Goal: Task Accomplishment & Management: Complete application form

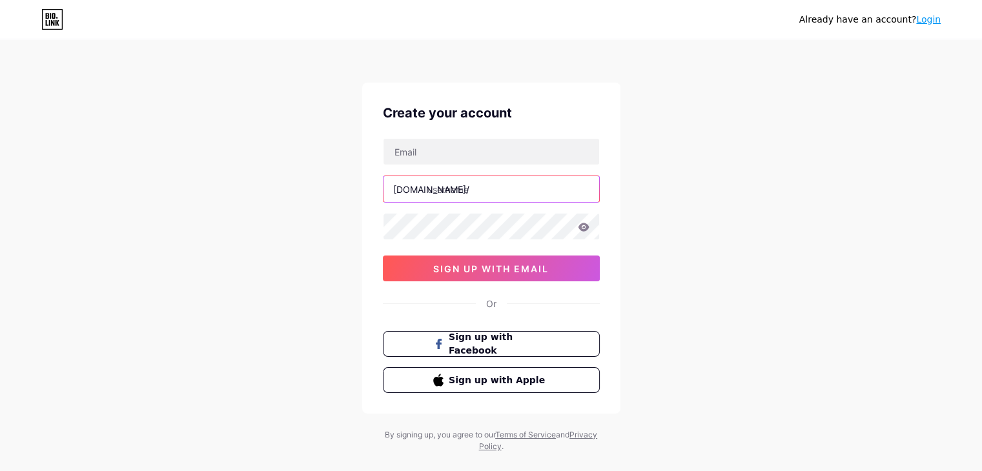
click at [548, 177] on input "text" at bounding box center [491, 189] width 216 height 26
type input "adity_picks"
click at [584, 225] on div at bounding box center [491, 226] width 217 height 27
click at [584, 225] on icon at bounding box center [583, 227] width 11 height 8
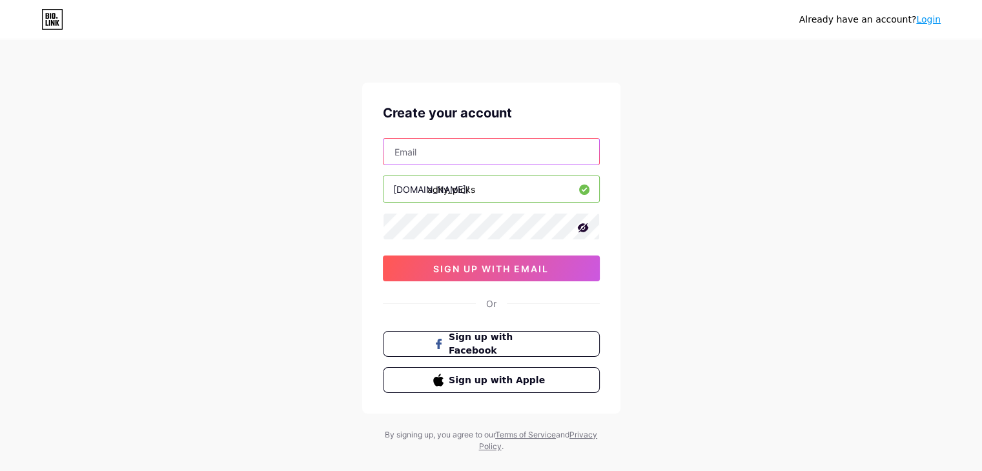
click at [461, 143] on input "text" at bounding box center [491, 152] width 216 height 26
type input "[EMAIL_ADDRESS][DOMAIN_NAME]"
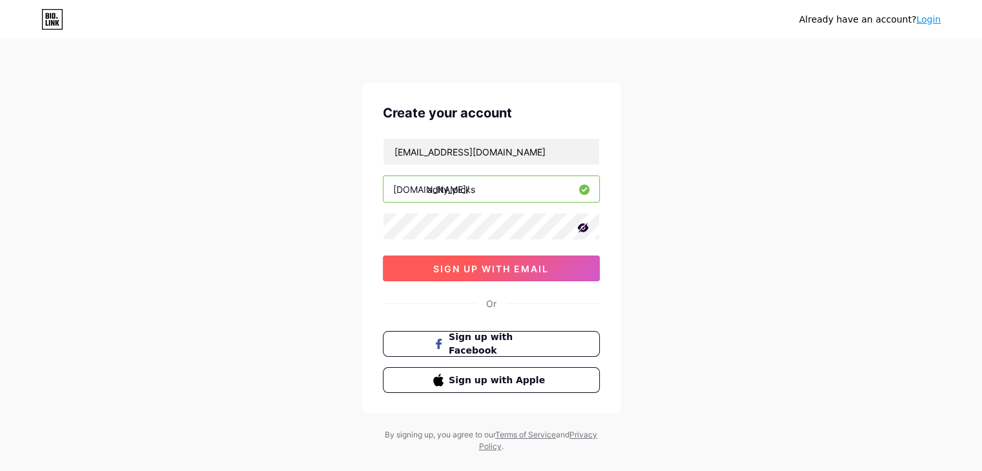
click at [478, 263] on span "sign up with email" at bounding box center [491, 268] width 116 height 11
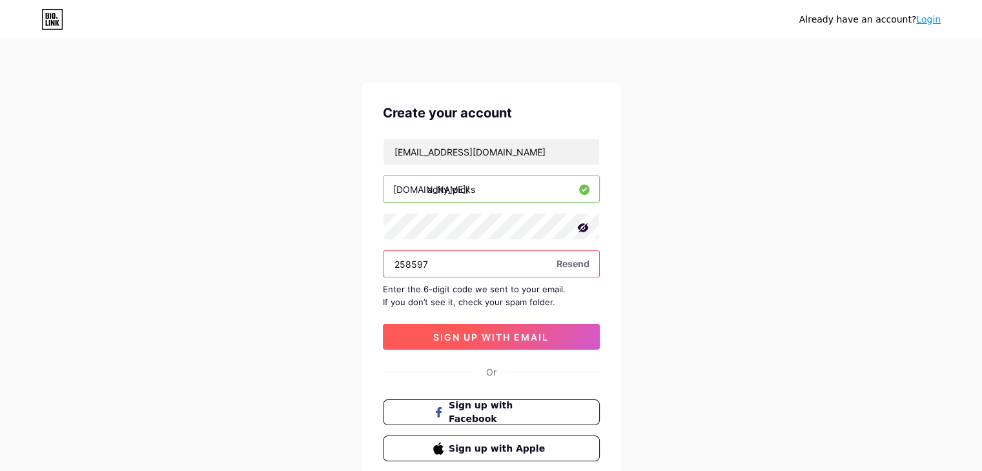
type input "258597"
click at [493, 339] on span "sign up with email" at bounding box center [491, 337] width 116 height 11
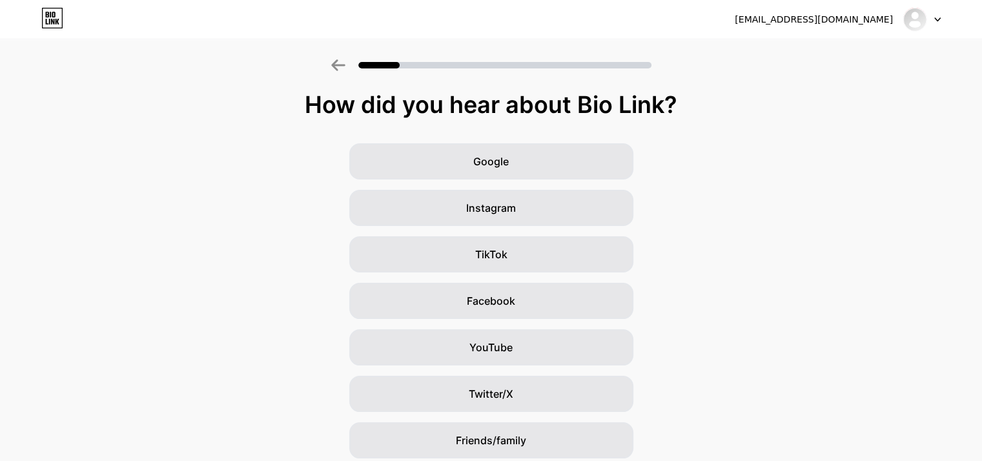
scroll to position [96, 0]
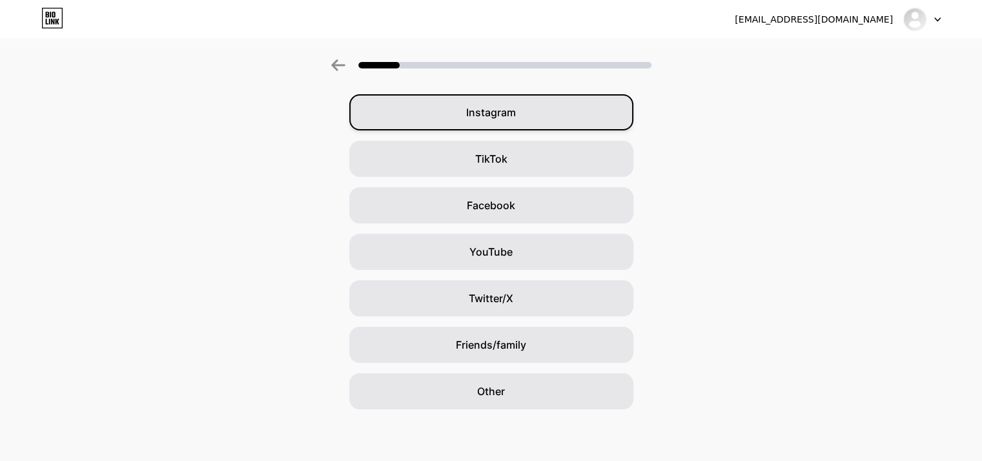
click at [488, 121] on div "Instagram" at bounding box center [491, 112] width 284 height 36
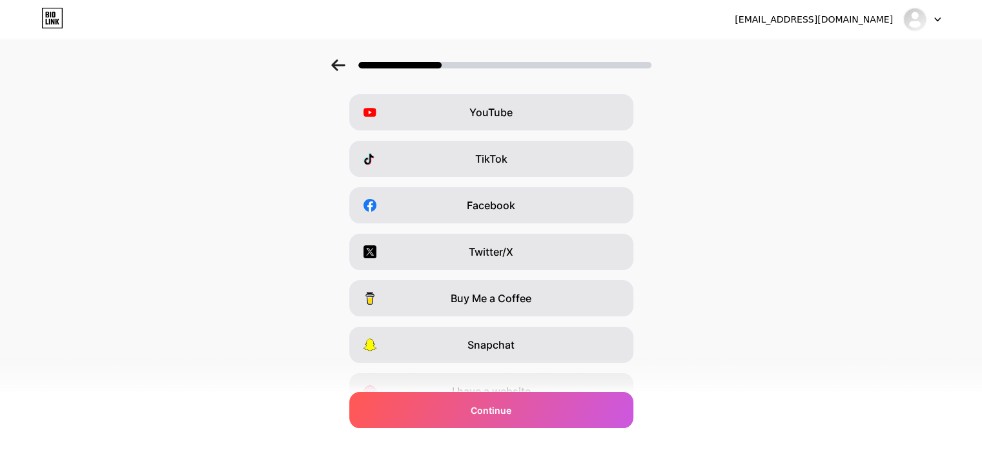
scroll to position [0, 0]
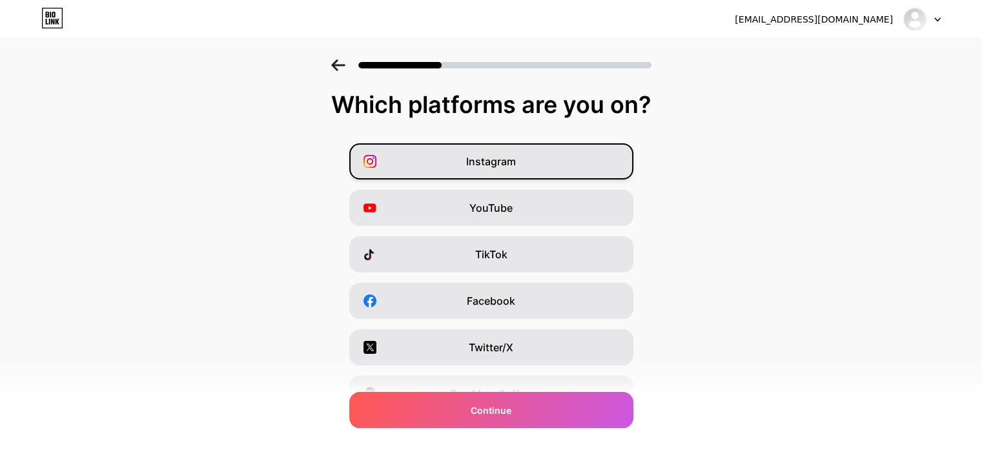
click at [493, 157] on span "Instagram" at bounding box center [491, 161] width 50 height 15
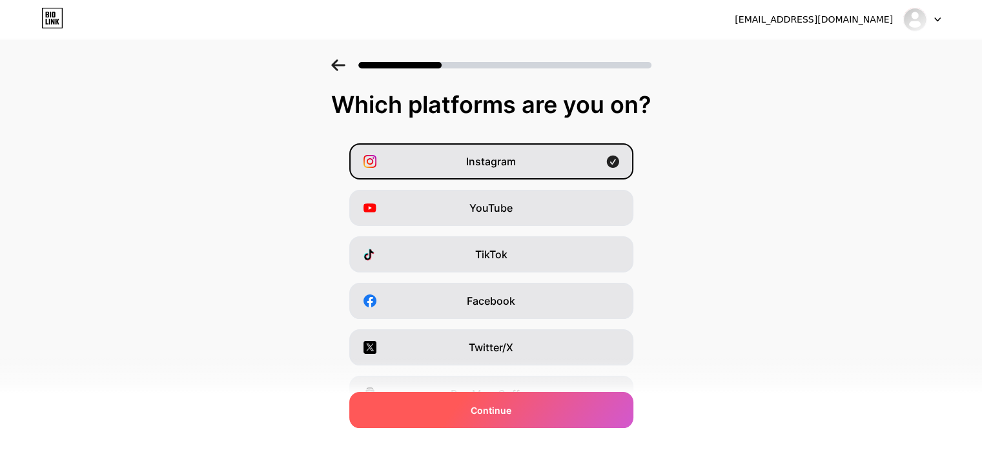
click at [511, 403] on span "Continue" at bounding box center [491, 410] width 41 height 14
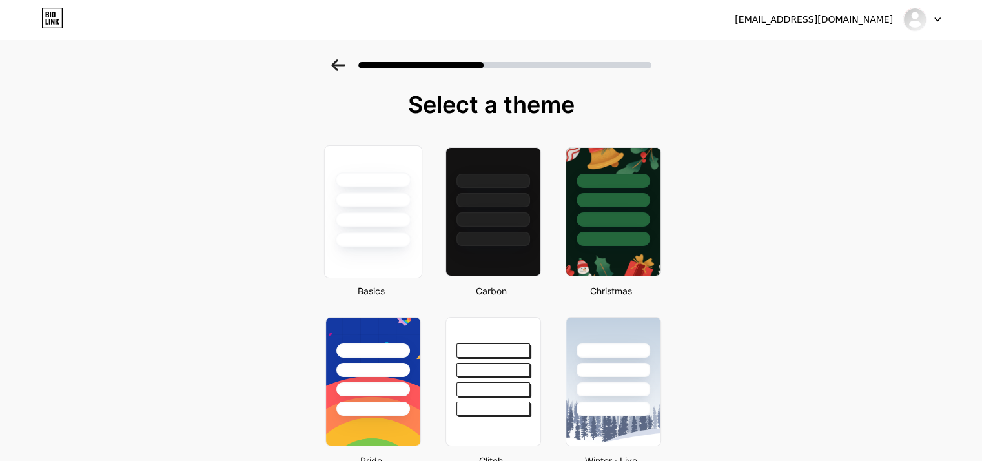
click at [391, 207] on div at bounding box center [373, 199] width 76 height 15
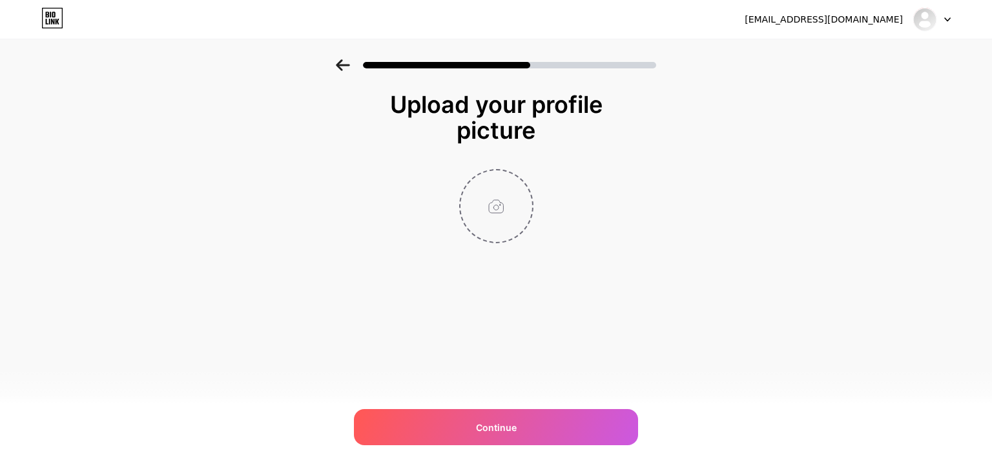
click at [493, 221] on input "file" at bounding box center [496, 206] width 72 height 72
type input "C:\fakepath\WhatsApp Image [DATE] at 06.42.19_3e912897.jpg"
click at [342, 69] on icon at bounding box center [343, 65] width 14 height 12
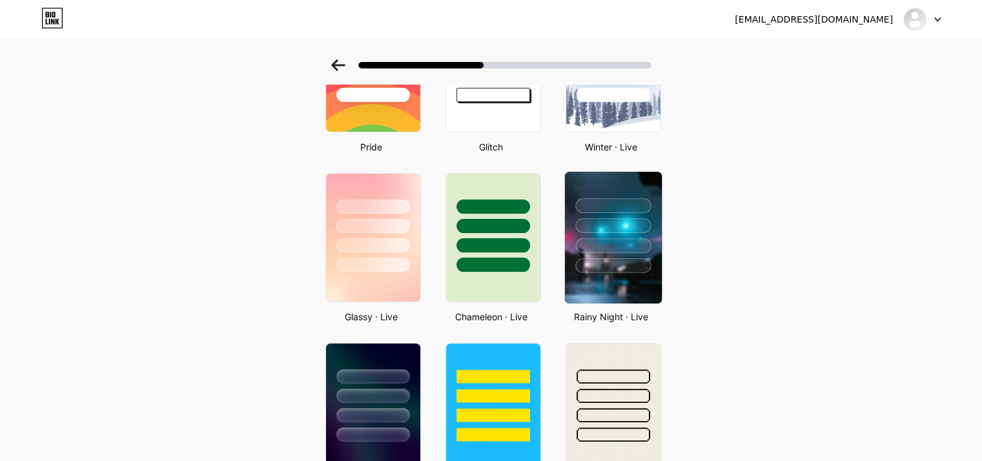
scroll to position [312, 7]
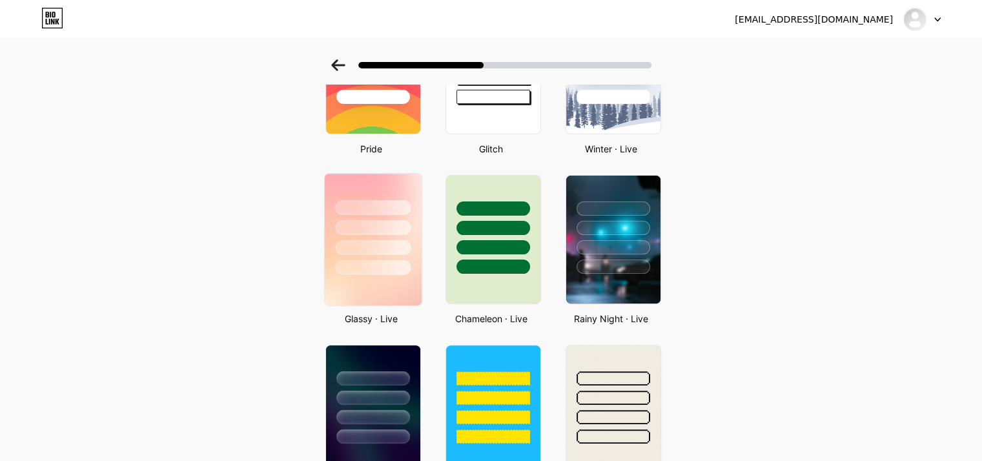
click at [365, 253] on div at bounding box center [372, 224] width 97 height 101
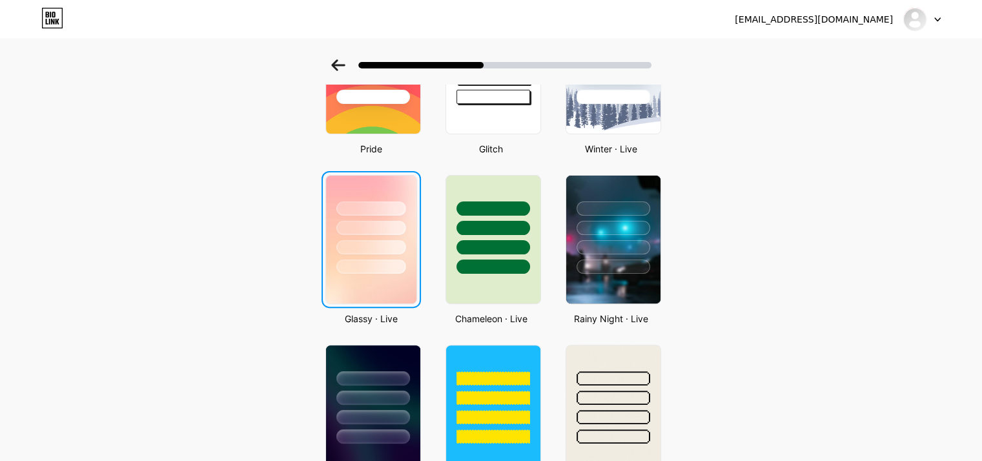
scroll to position [0, 0]
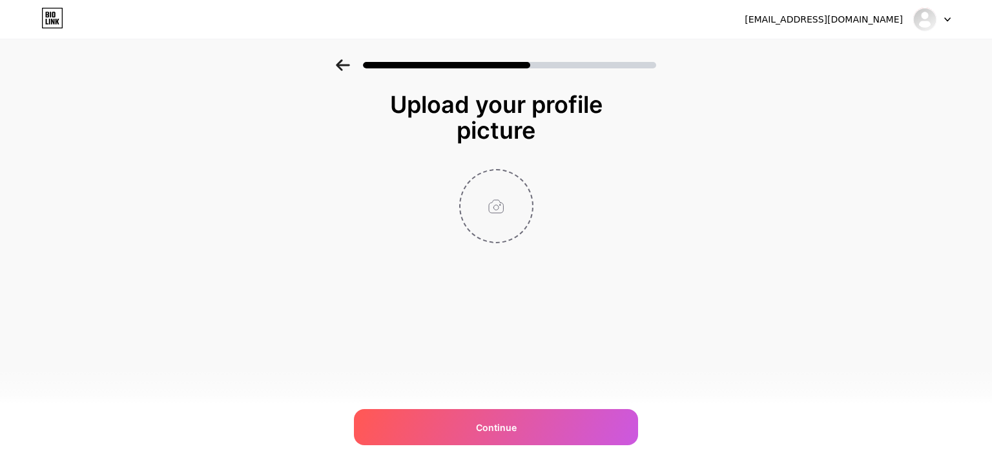
click at [496, 212] on input "file" at bounding box center [496, 206] width 72 height 72
type input "C:\fakepath\WhatsApp Image [DATE] at 06.42.19_3e912897.jpg"
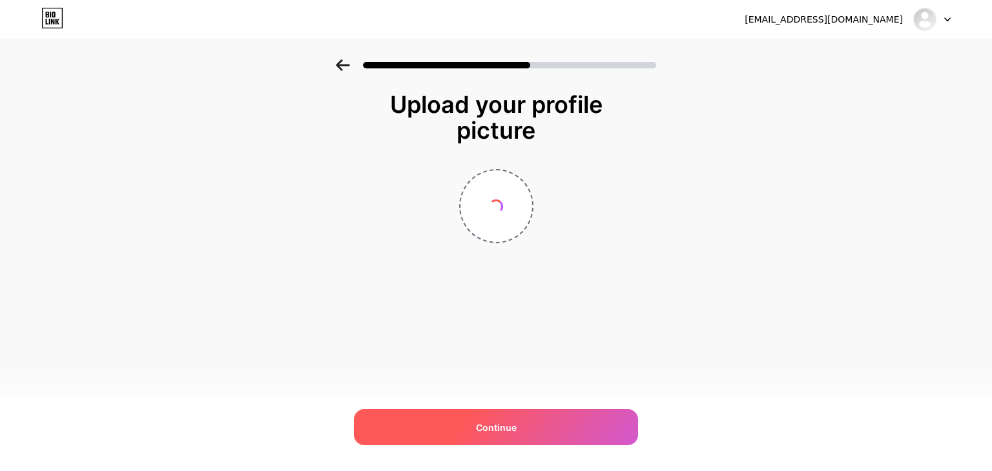
click at [494, 421] on span "Continue" at bounding box center [496, 428] width 41 height 14
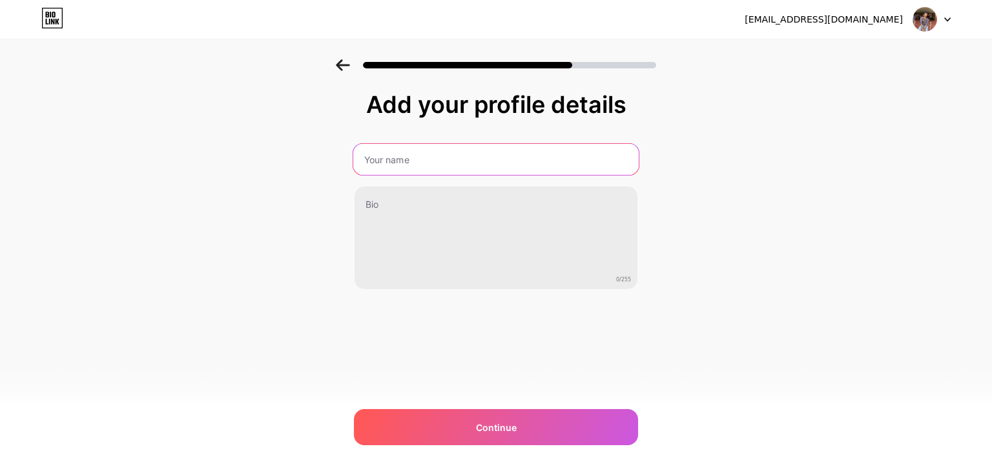
click at [393, 161] on input "text" at bounding box center [495, 159] width 285 height 31
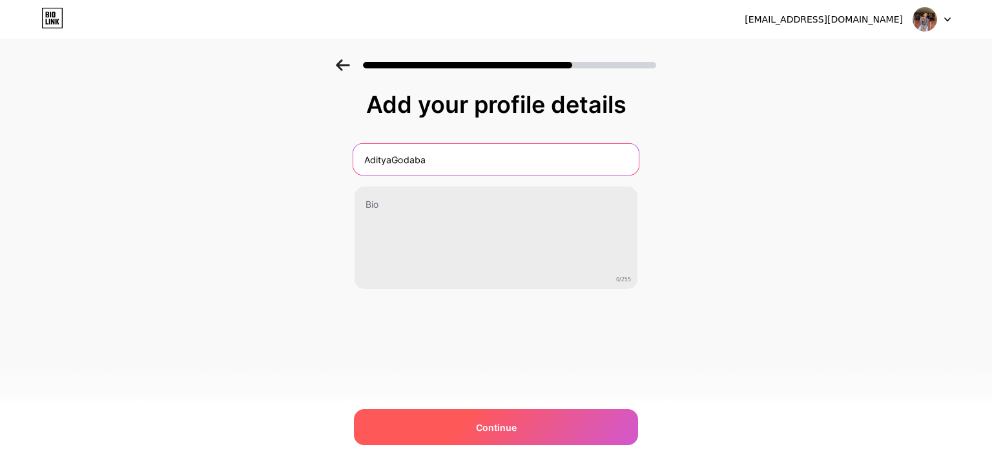
type input "AdityaGodaba"
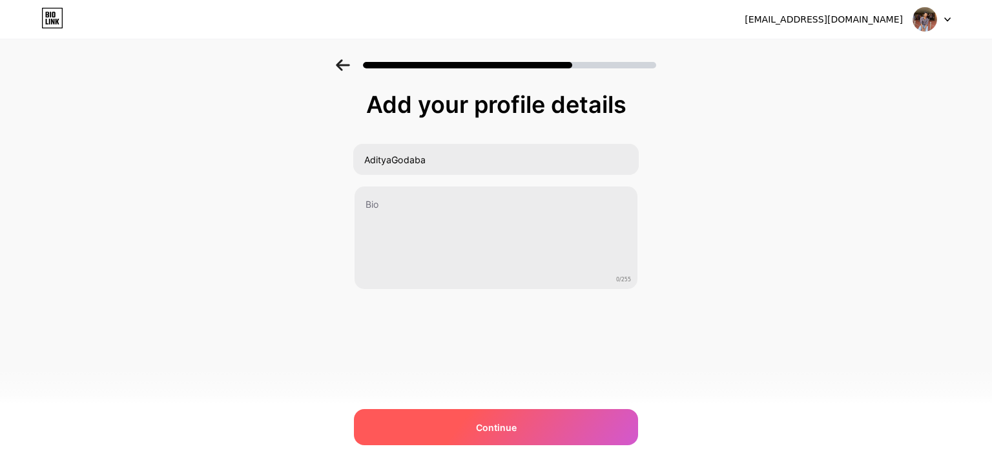
click at [498, 424] on span "Continue" at bounding box center [496, 428] width 41 height 14
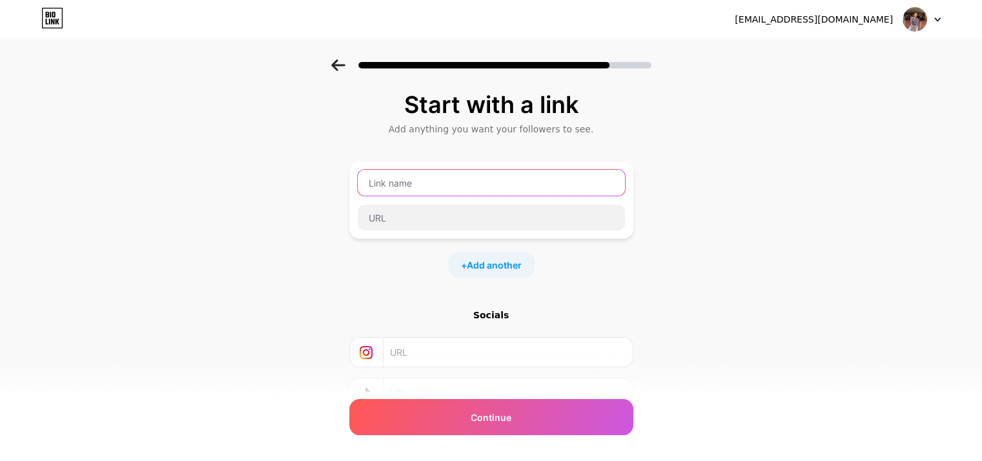
click at [418, 179] on input "text" at bounding box center [491, 183] width 267 height 26
click at [460, 340] on input "text" at bounding box center [507, 352] width 234 height 29
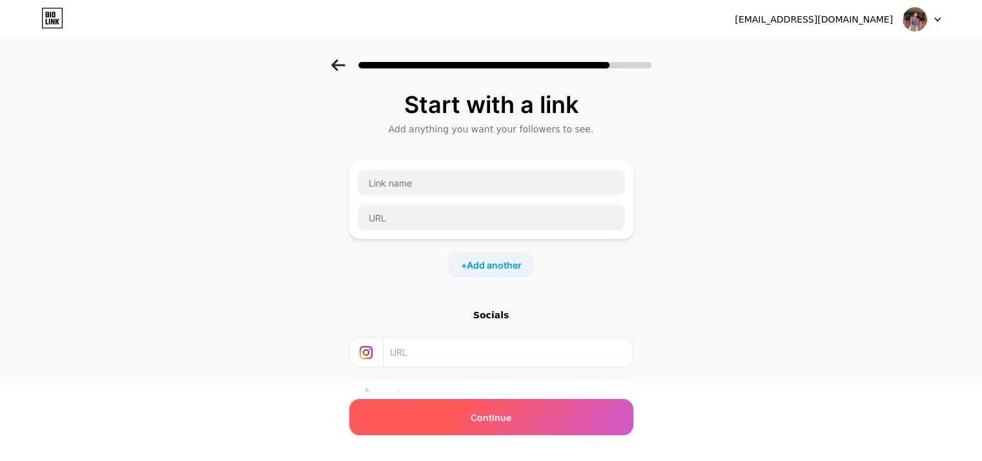
click at [462, 416] on div "Continue" at bounding box center [491, 417] width 284 height 36
